Goal: Task Accomplishment & Management: Use online tool/utility

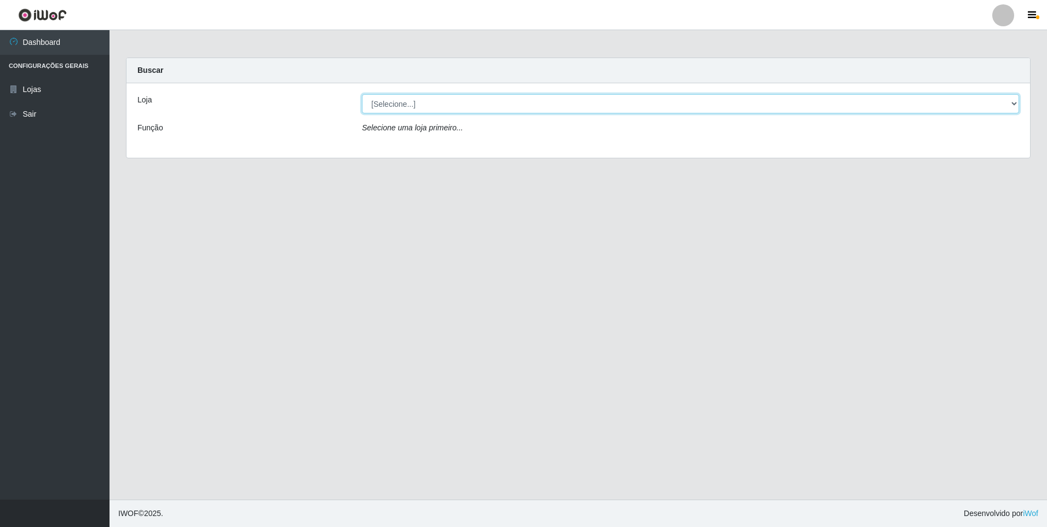
click at [420, 100] on select "[Selecione...] Atacado Vem - [STREET_ADDRESS]" at bounding box center [690, 103] width 657 height 19
select select "461"
click at [362, 94] on select "[Selecione...] Atacado Vem - [STREET_ADDRESS]" at bounding box center [690, 103] width 657 height 19
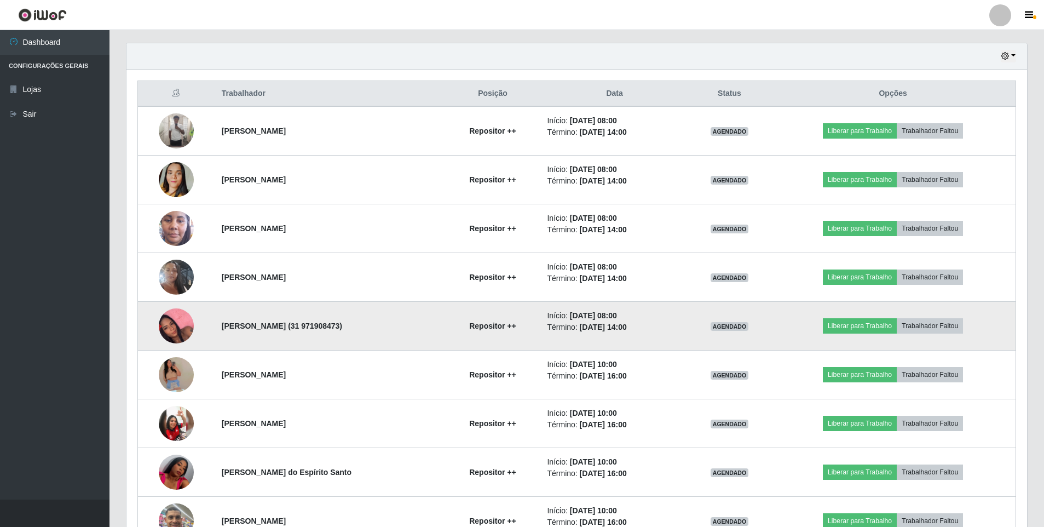
scroll to position [383, 0]
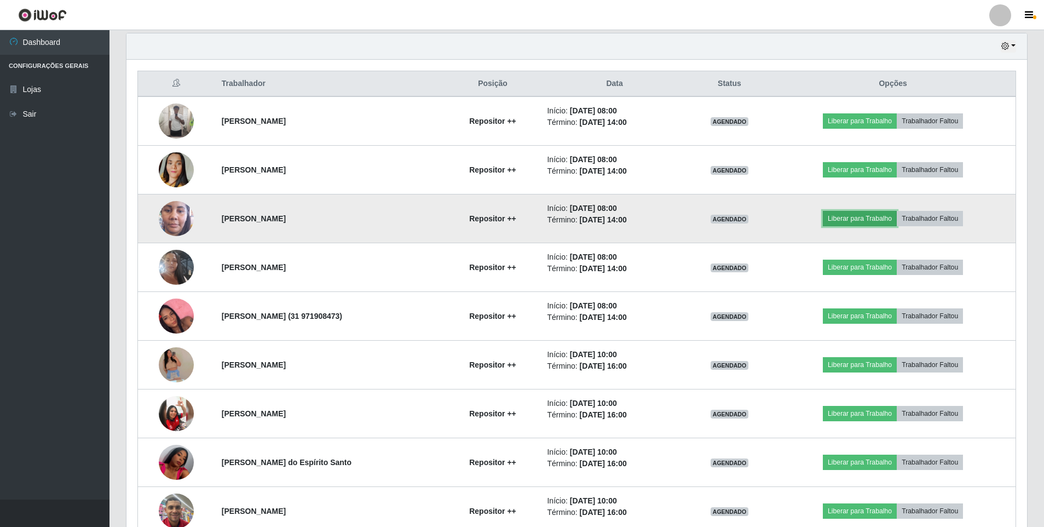
click at [865, 219] on button "Liberar para Trabalho" at bounding box center [860, 218] width 74 height 15
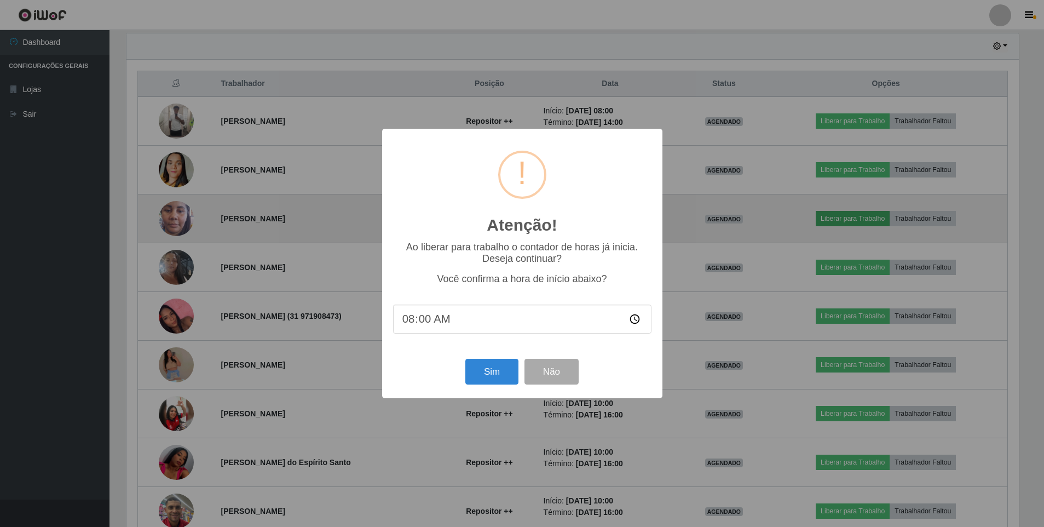
scroll to position [227, 895]
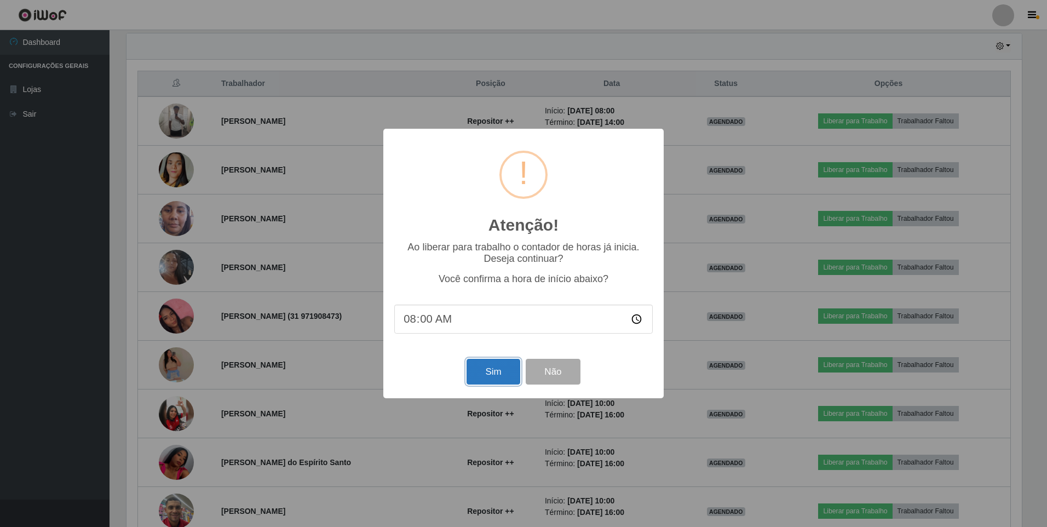
click at [489, 366] on button "Sim" at bounding box center [492, 372] width 53 height 26
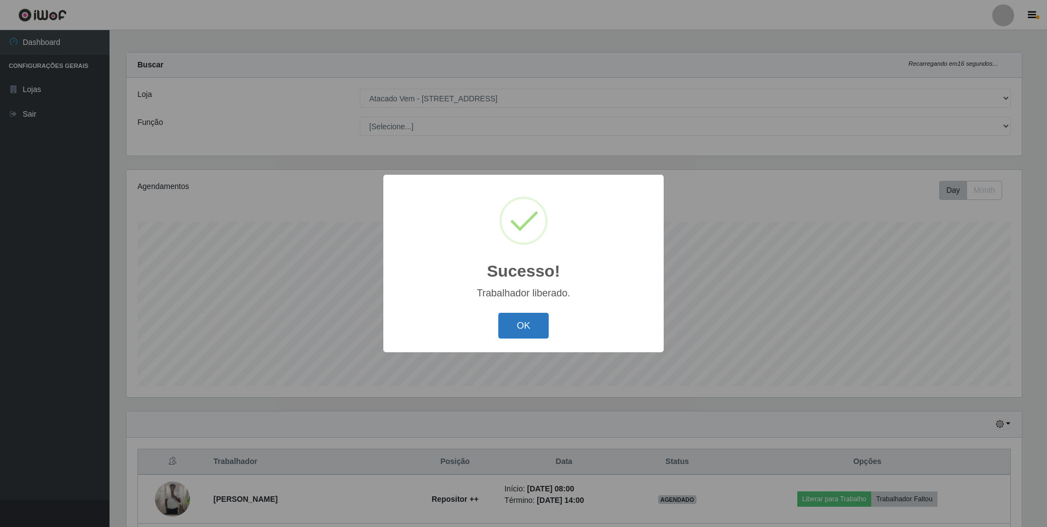
click at [525, 326] on button "OK" at bounding box center [523, 326] width 51 height 26
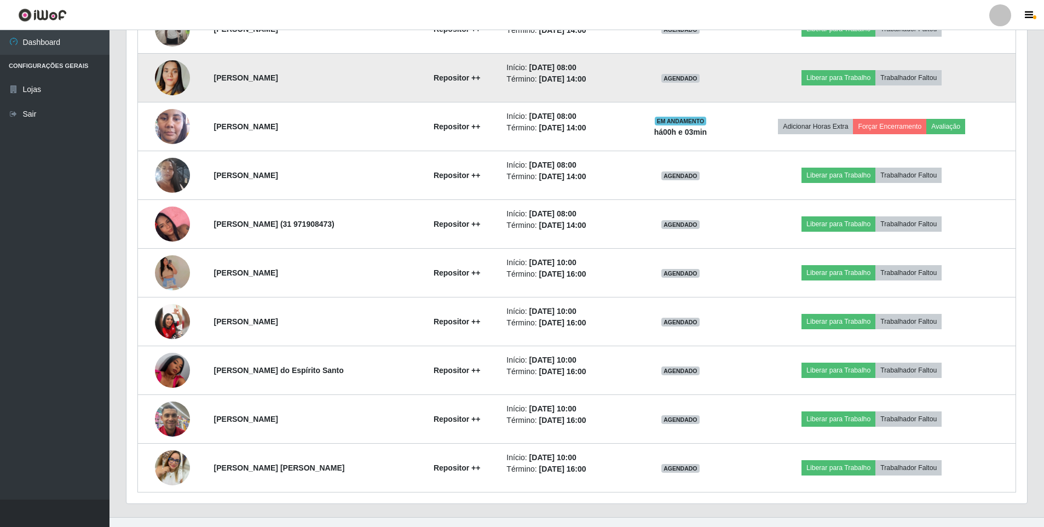
scroll to position [493, 0]
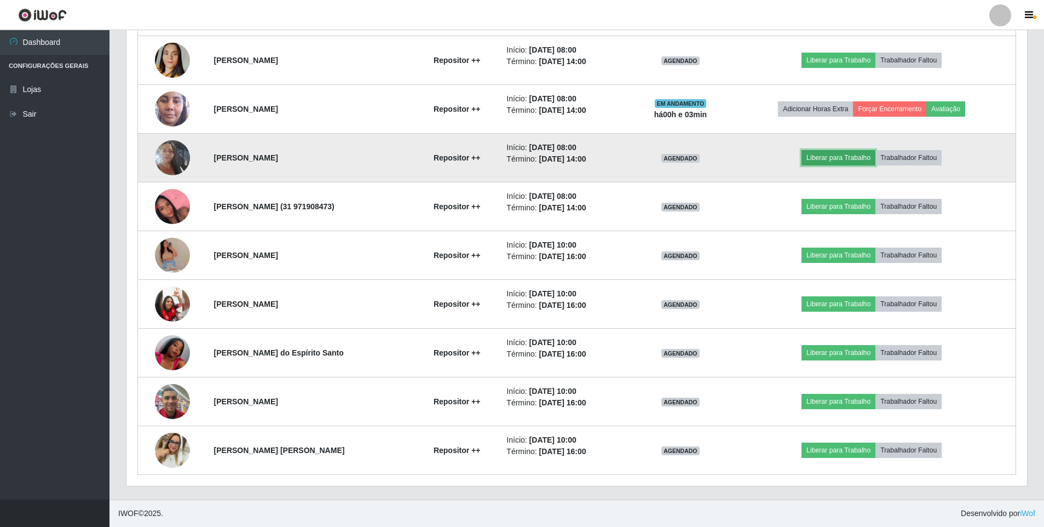
click at [845, 159] on button "Liberar para Trabalho" at bounding box center [838, 157] width 74 height 15
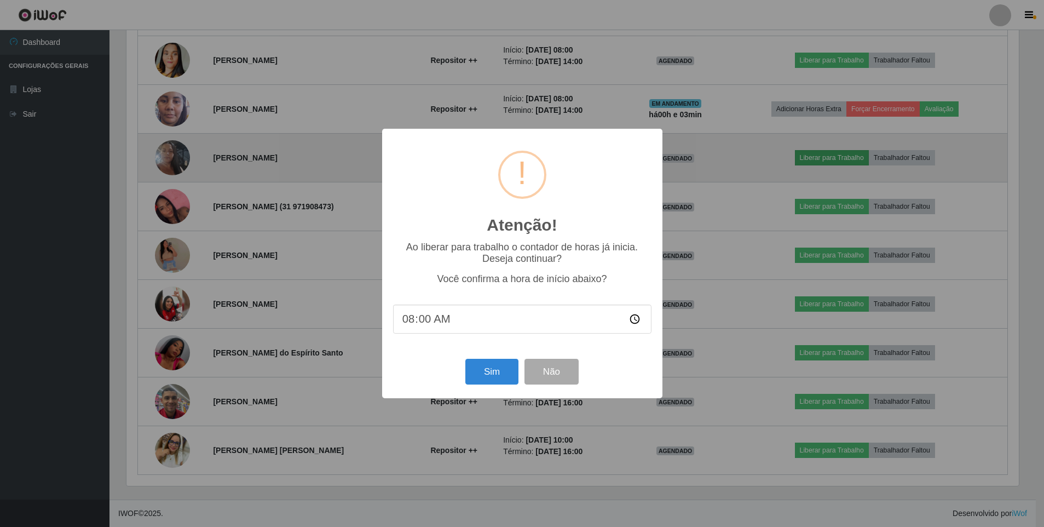
scroll to position [227, 895]
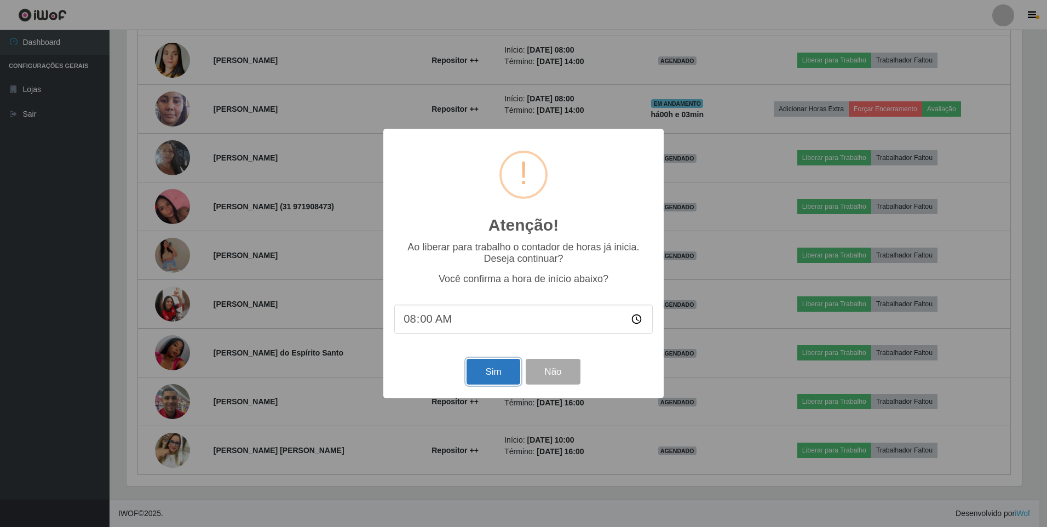
click at [499, 375] on button "Sim" at bounding box center [492, 372] width 53 height 26
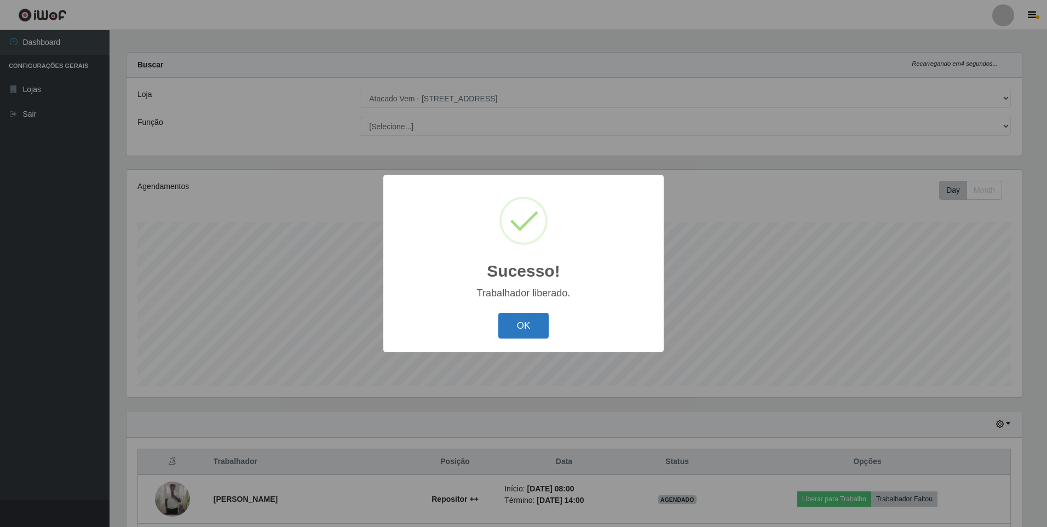
click at [513, 326] on button "OK" at bounding box center [523, 326] width 51 height 26
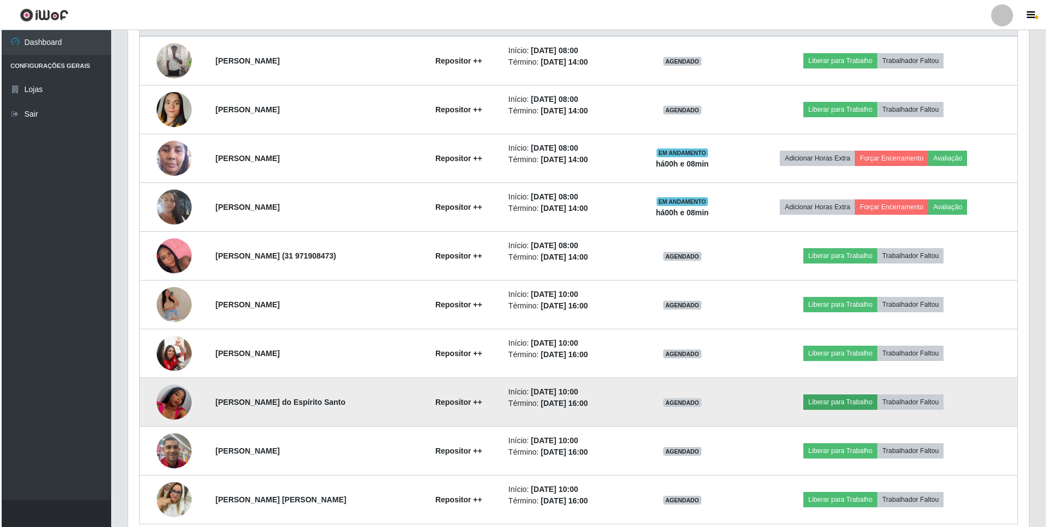
scroll to position [493, 0]
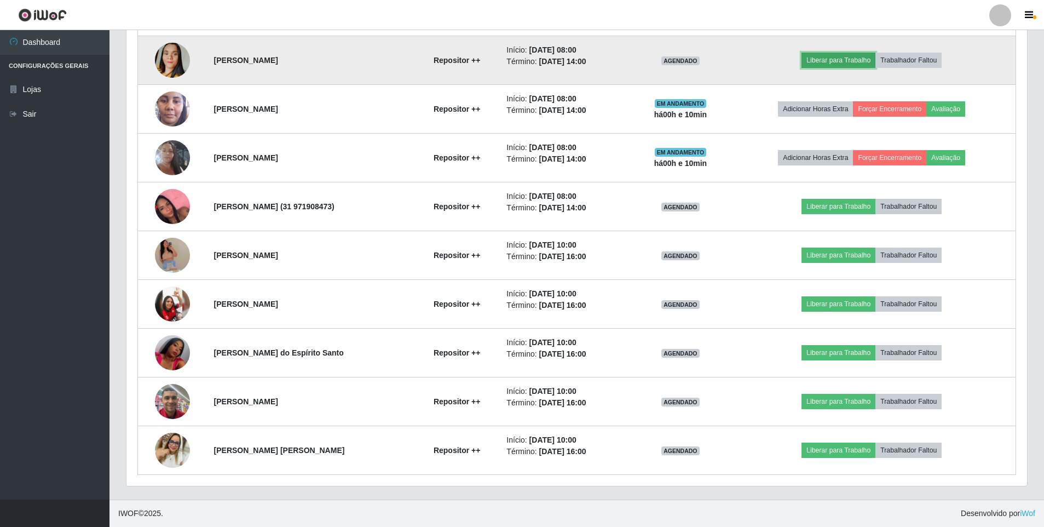
click at [845, 57] on button "Liberar para Trabalho" at bounding box center [838, 60] width 74 height 15
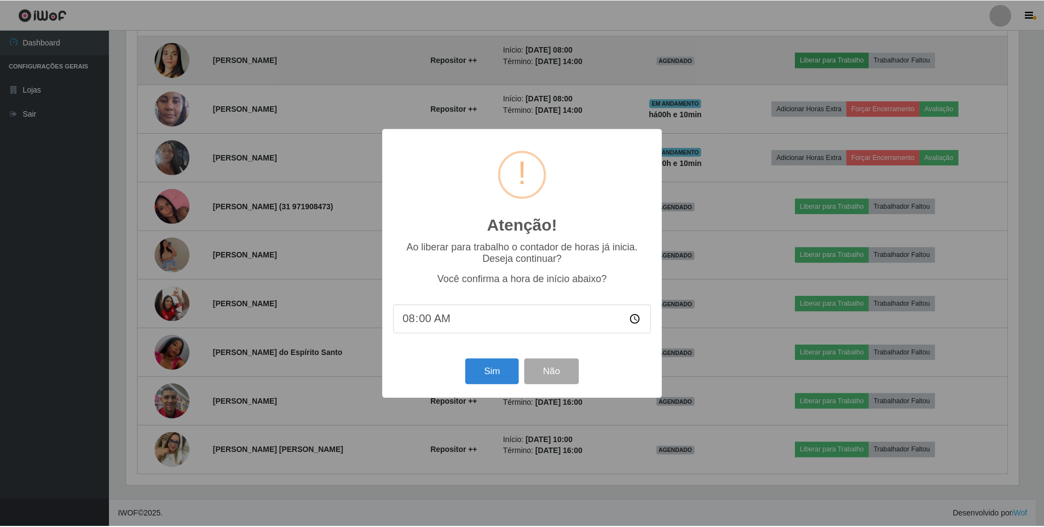
scroll to position [227, 895]
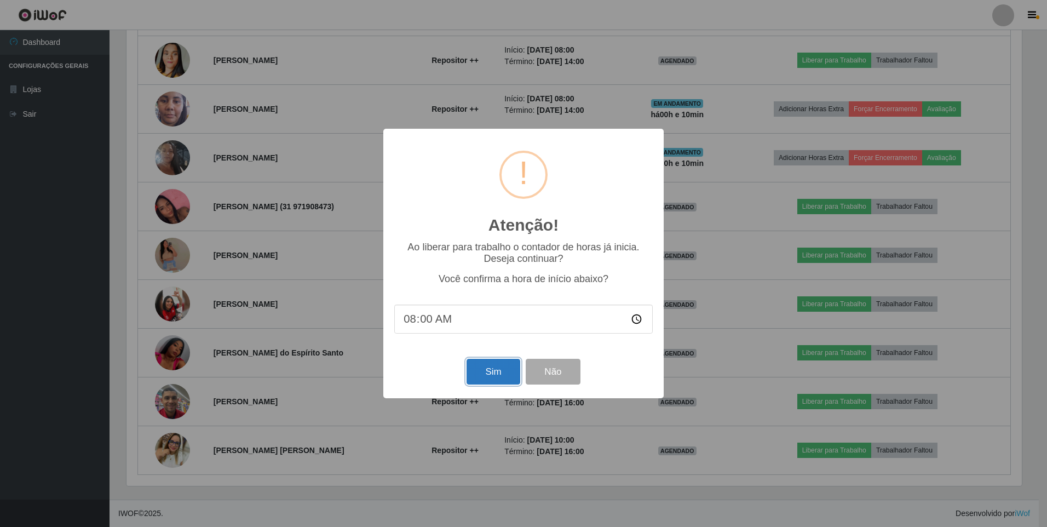
click at [495, 374] on button "Sim" at bounding box center [492, 372] width 53 height 26
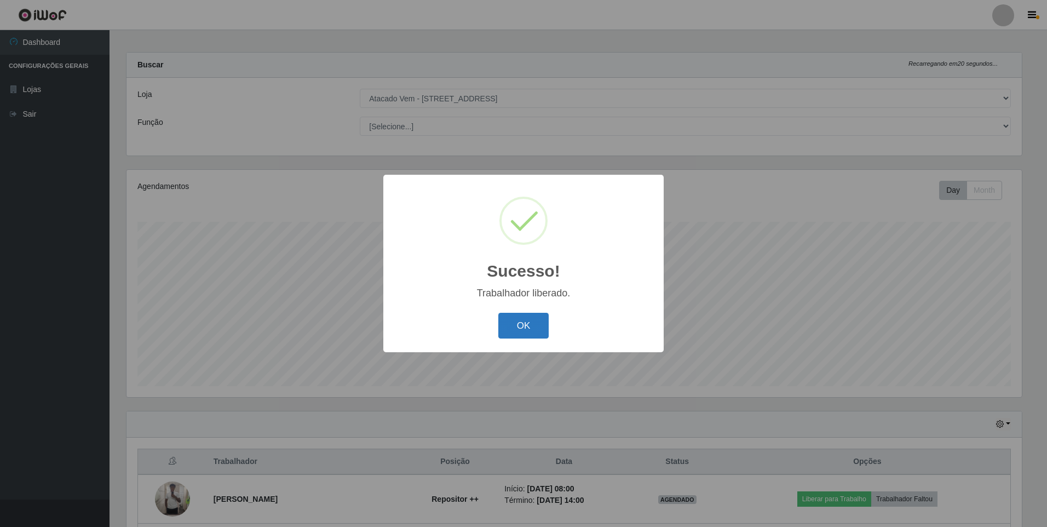
click at [510, 320] on button "OK" at bounding box center [523, 326] width 51 height 26
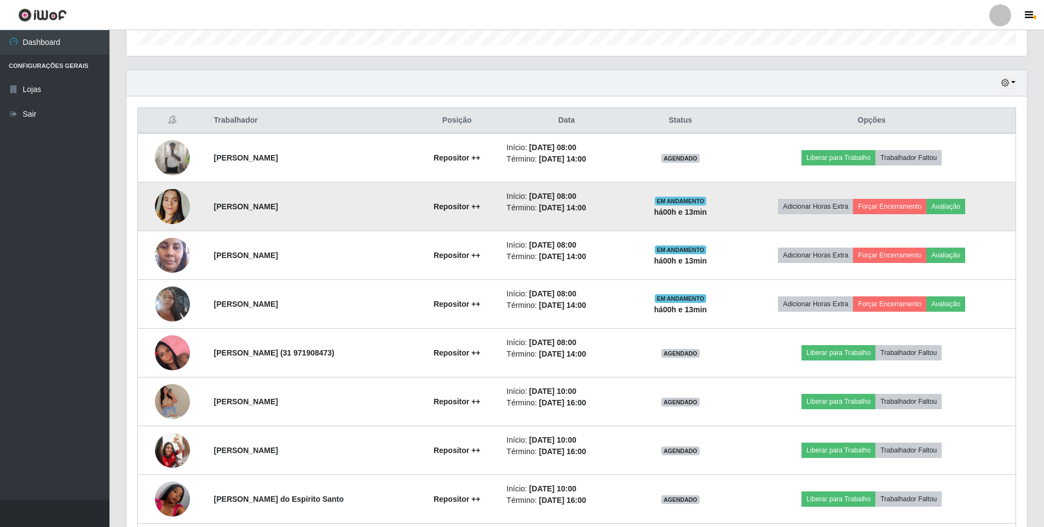
scroll to position [493, 0]
